Goal: Task Accomplishment & Management: Manage account settings

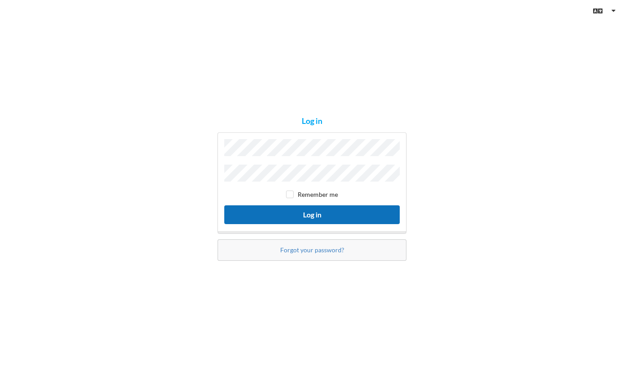
click at [336, 215] on button "Log in" at bounding box center [311, 214] width 175 height 18
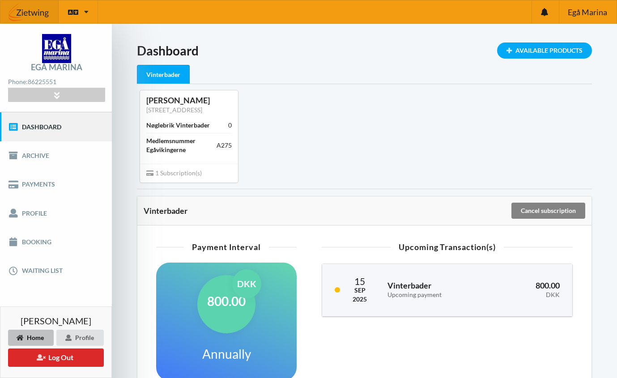
click at [548, 209] on div "Cancel subscription" at bounding box center [548, 211] width 74 height 16
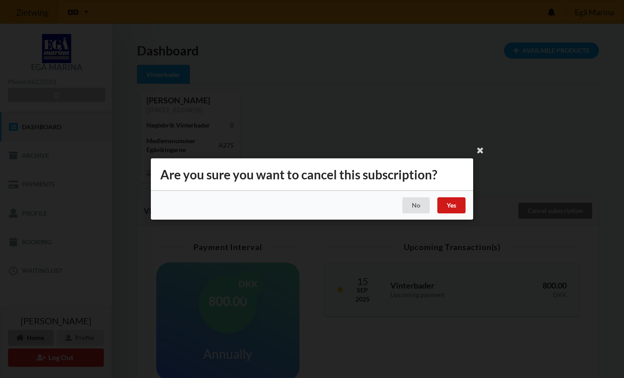
click at [460, 209] on div "Yes" at bounding box center [451, 205] width 28 height 16
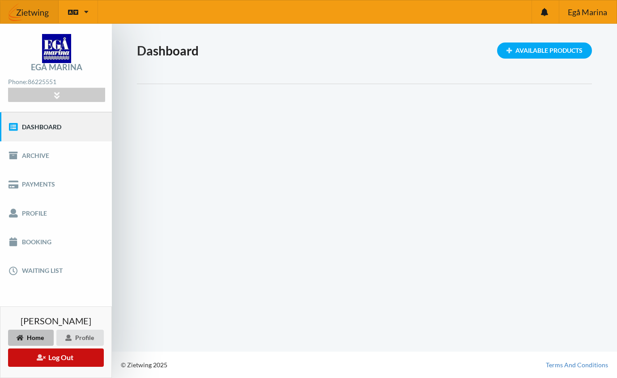
click at [54, 359] on button "Log Out" at bounding box center [56, 358] width 96 height 18
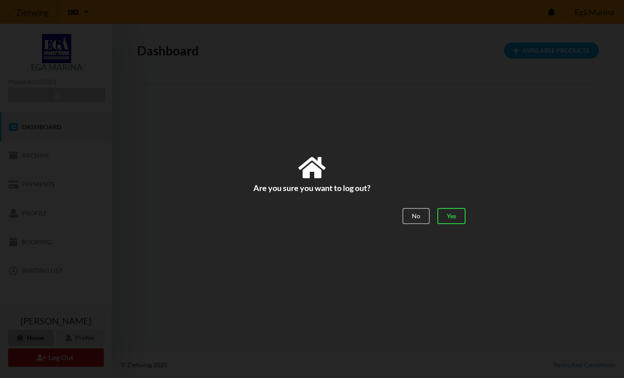
click at [54, 359] on div "Handelsbetingelser Ved at benytte dig af Virksomhedens juridiske navn services …" at bounding box center [312, 189] width 624 height 378
click at [443, 215] on div "Yes" at bounding box center [451, 216] width 28 height 16
